Goal: Check status: Check status

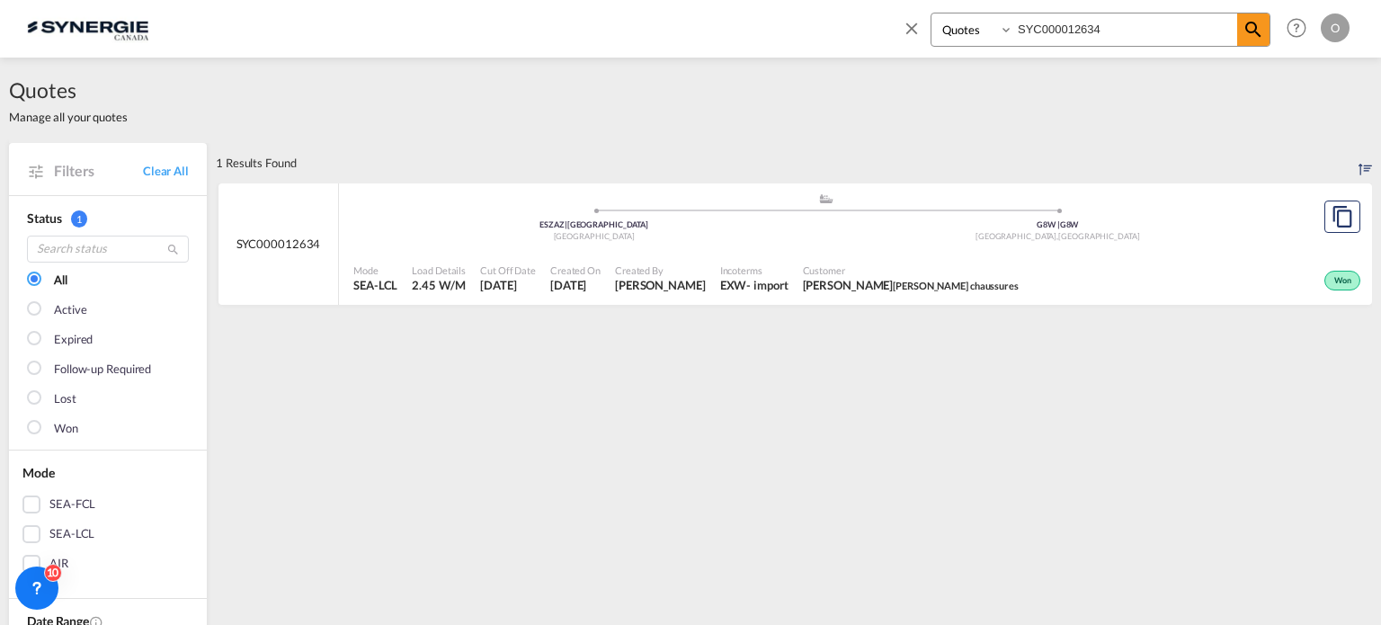
select select "Quotes"
drag, startPoint x: 856, startPoint y: 42, endPoint x: 652, endPoint y: 36, distance: 204.1
click at [652, 36] on div "Bookings Quotes Enquiries SYC000012634 Help Resources Product Release O My Prof…" at bounding box center [690, 28] width 1327 height 56
paste input "4448"
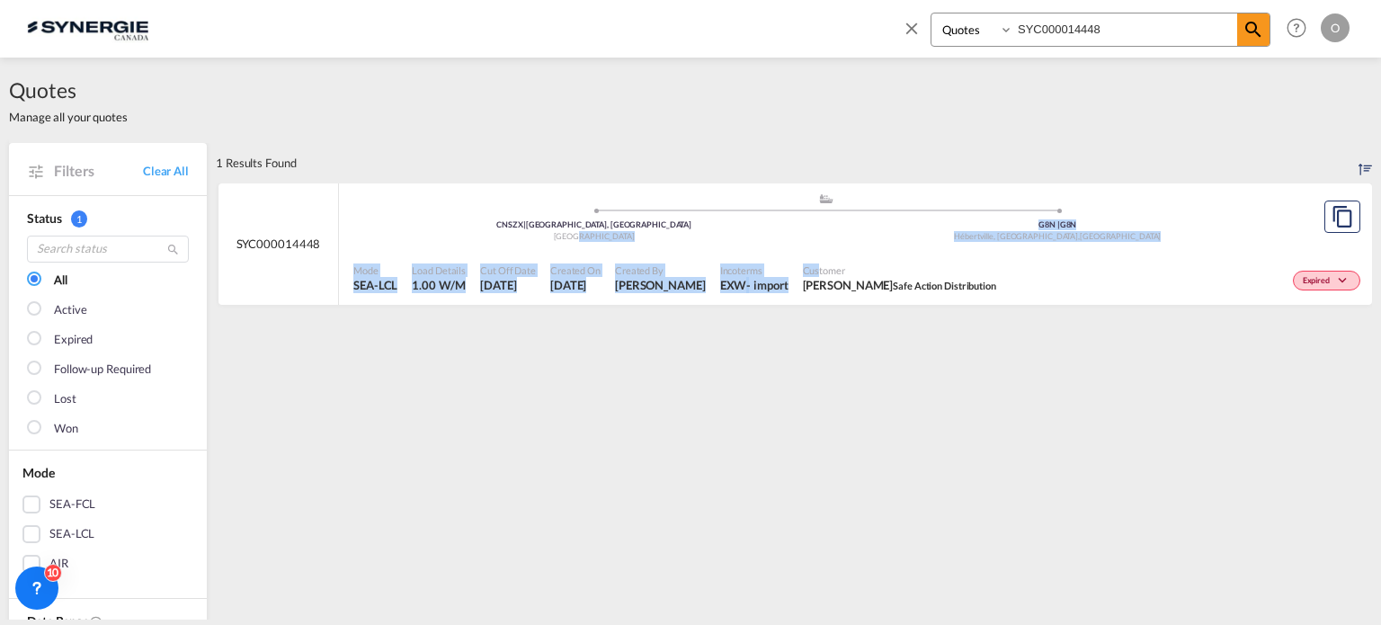
click at [781, 252] on div ".a{fill:#aaa8ad;} .a{fill:#aaa8ad;} CNSZX | [GEOGRAPHIC_DATA], GD China G8N | G…" at bounding box center [855, 244] width 1033 height 122
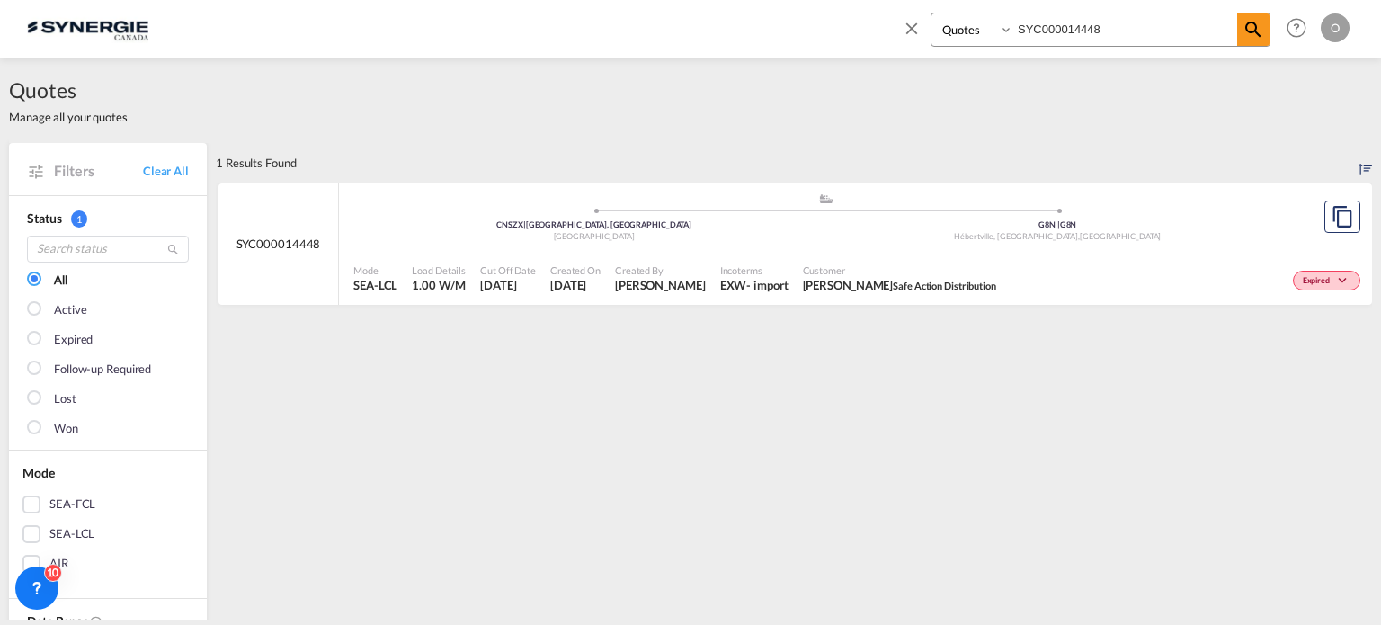
click at [1117, 23] on input "SYC000014448" at bounding box center [1125, 28] width 224 height 31
drag, startPoint x: 854, startPoint y: 30, endPoint x: 827, endPoint y: 30, distance: 27.0
click at [827, 31] on div "Bookings Quotes Enquiries SYC000014448 Help Resources Product Release O My Prof…" at bounding box center [690, 28] width 1327 height 56
paste input "3927"
type input "SYC000013927"
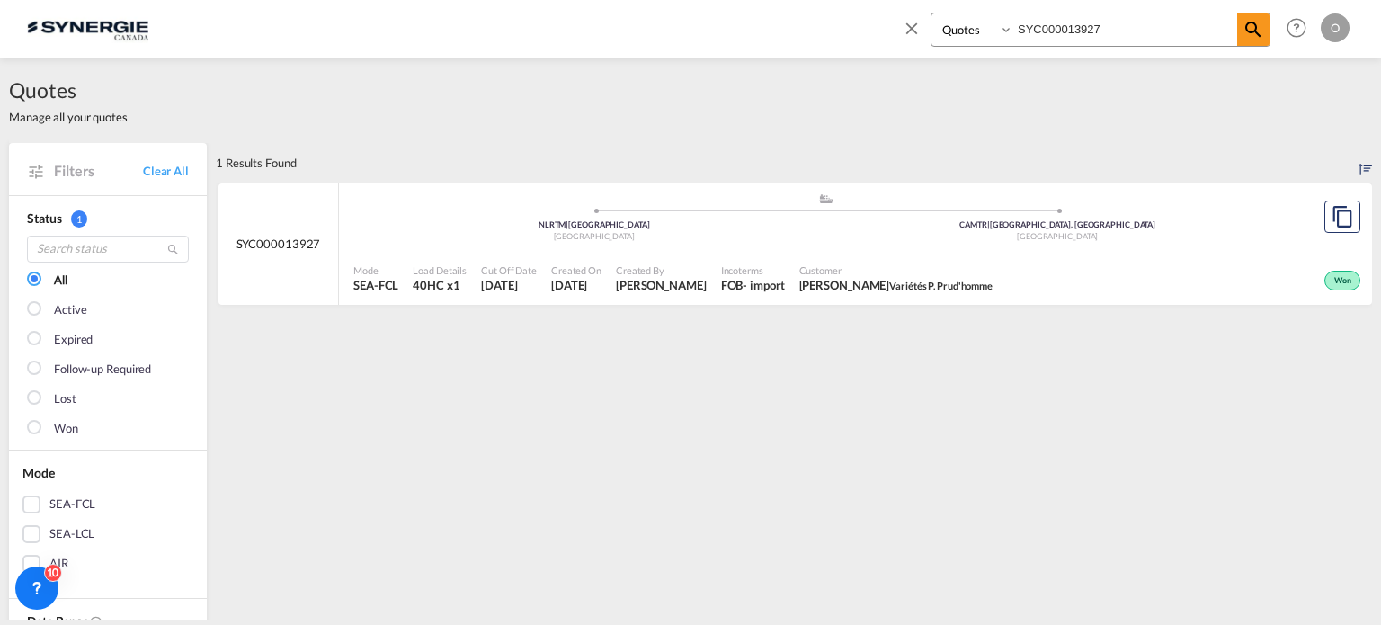
click at [1087, 271] on div "Won" at bounding box center [1182, 278] width 365 height 45
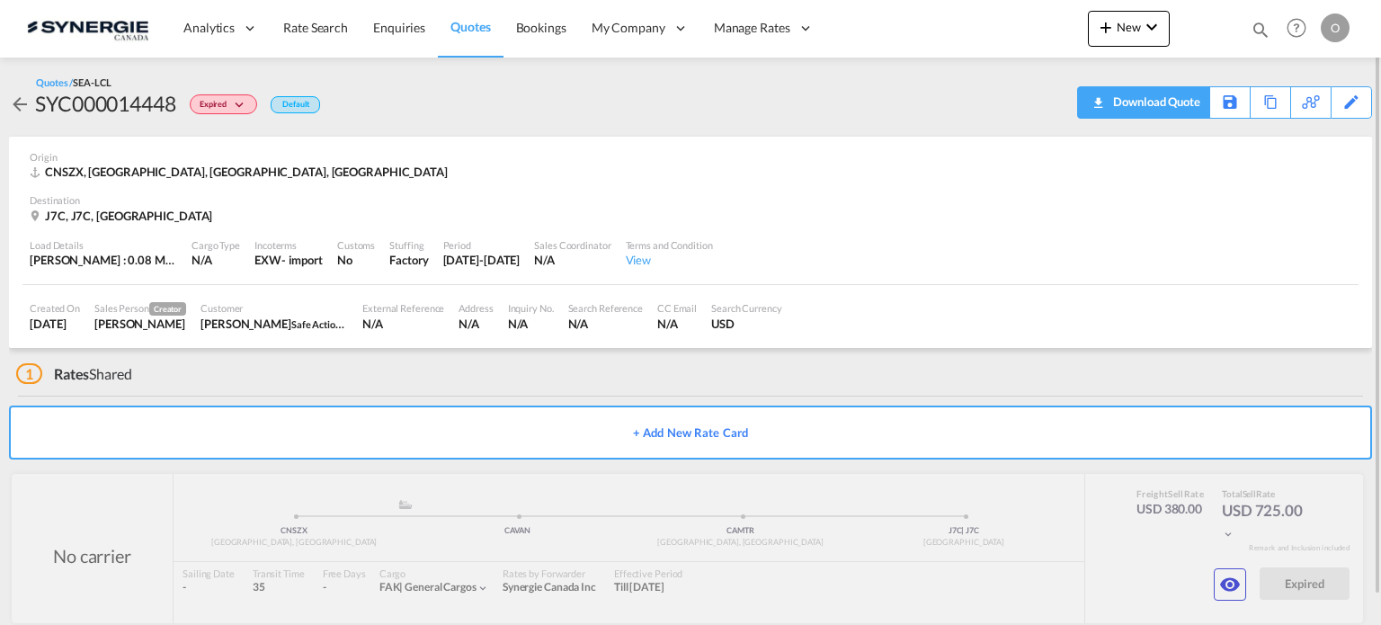
click at [1187, 114] on div "Download Quote" at bounding box center [1154, 101] width 92 height 29
click at [1232, 586] on md-icon "icon-eye" at bounding box center [1230, 584] width 22 height 22
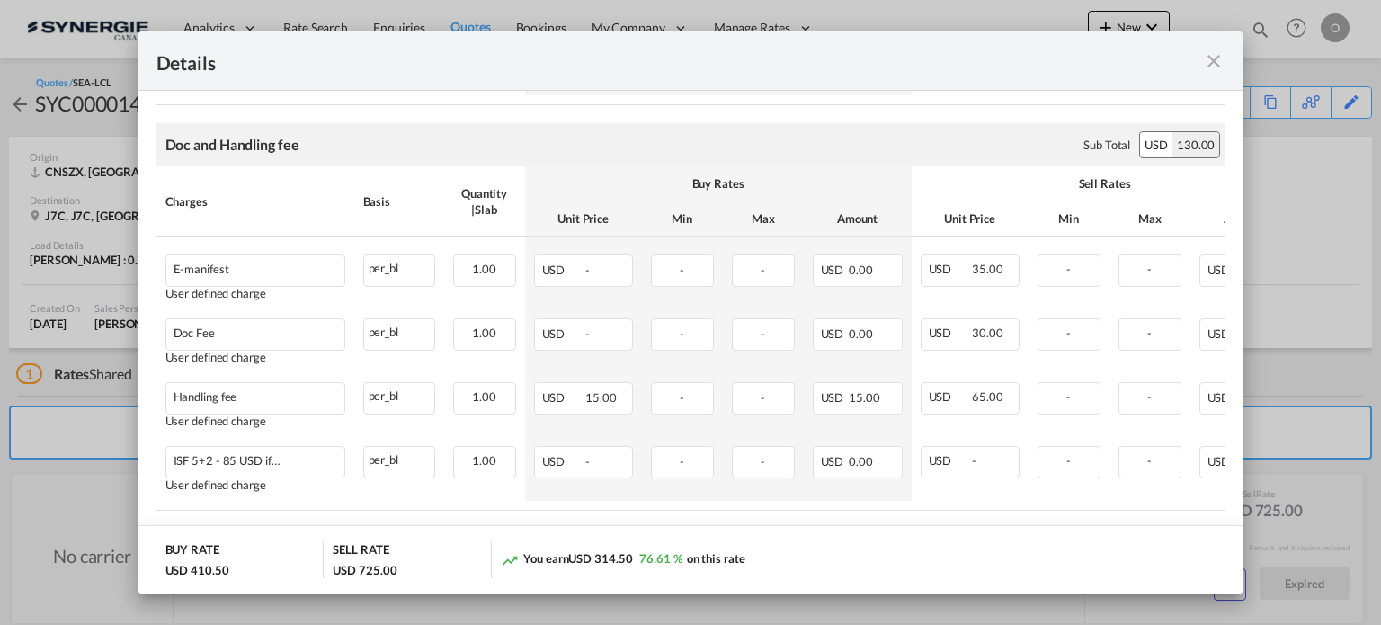
scroll to position [1079, 0]
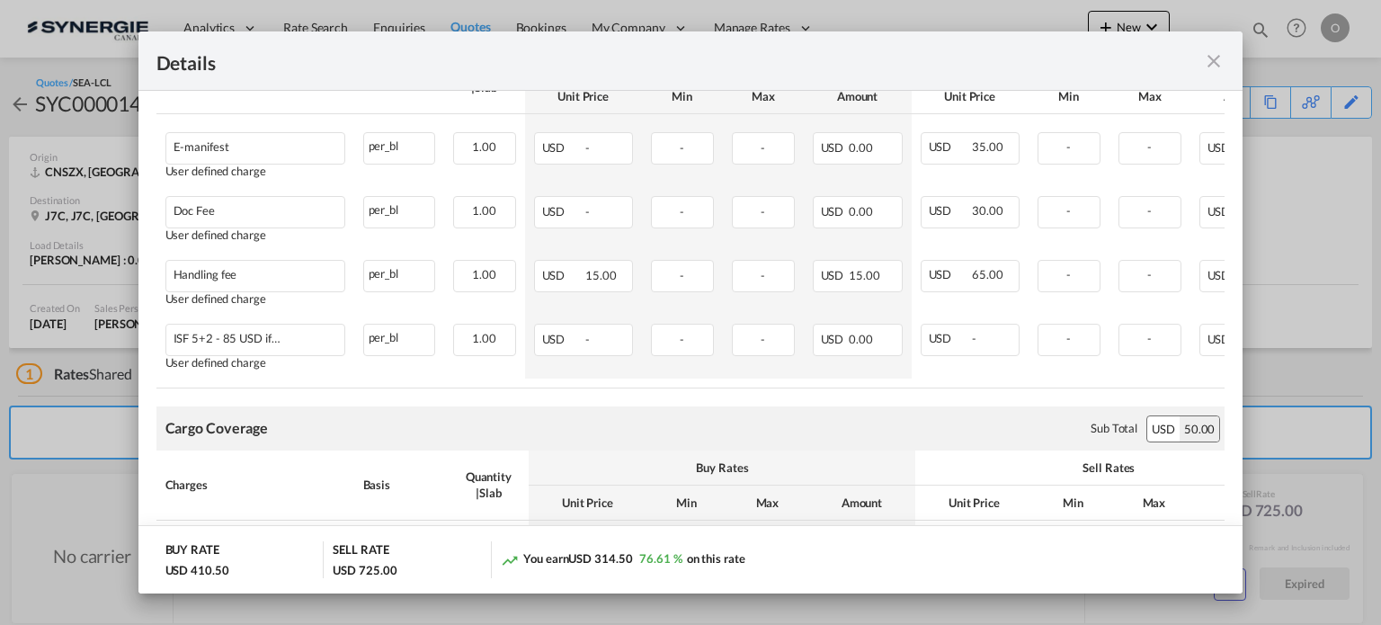
click at [1219, 61] on md-icon "icon-close fg-AAA8AD m-0 cursor" at bounding box center [1214, 61] width 22 height 22
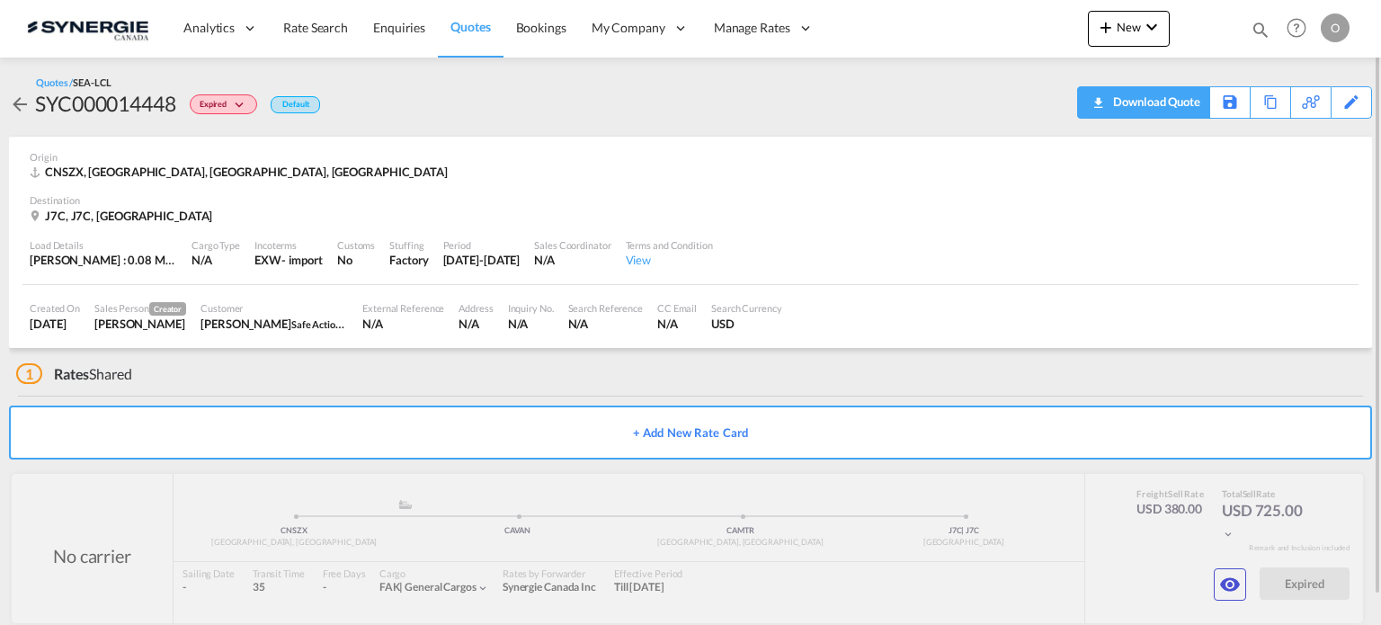
click at [1194, 103] on div "Download Quote" at bounding box center [1154, 101] width 92 height 29
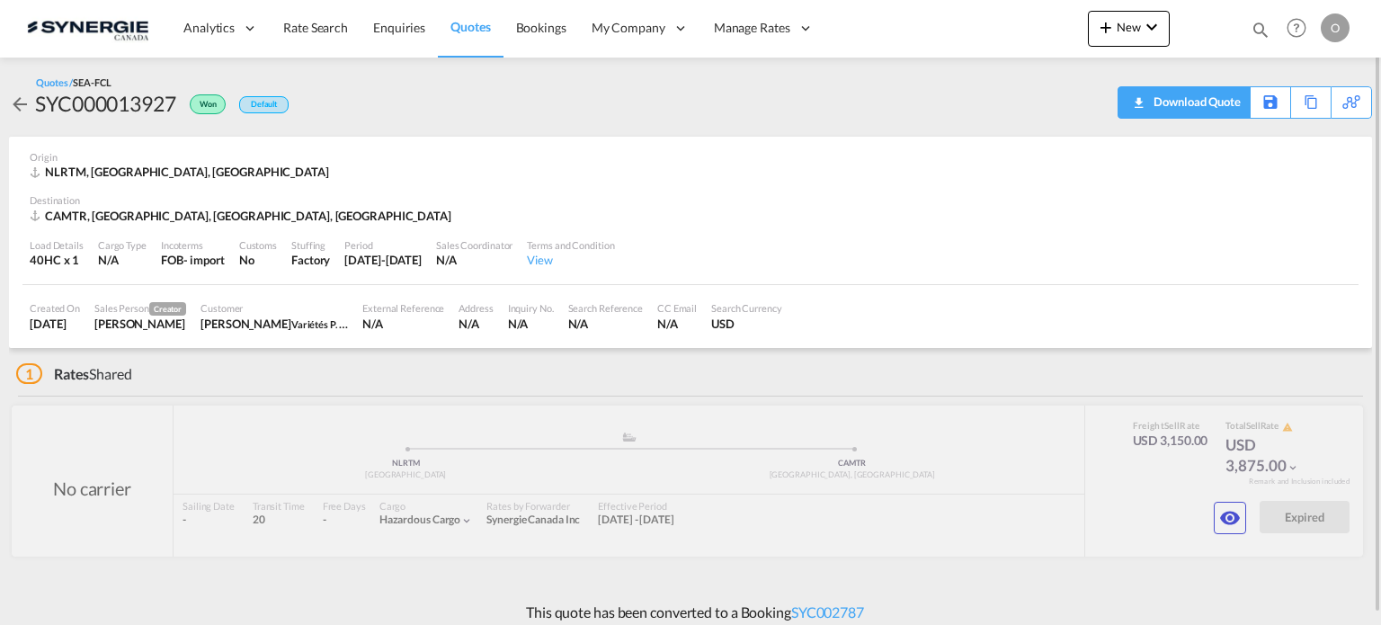
click at [1217, 102] on div "Download Quote" at bounding box center [1195, 101] width 92 height 29
